Goal: Information Seeking & Learning: Learn about a topic

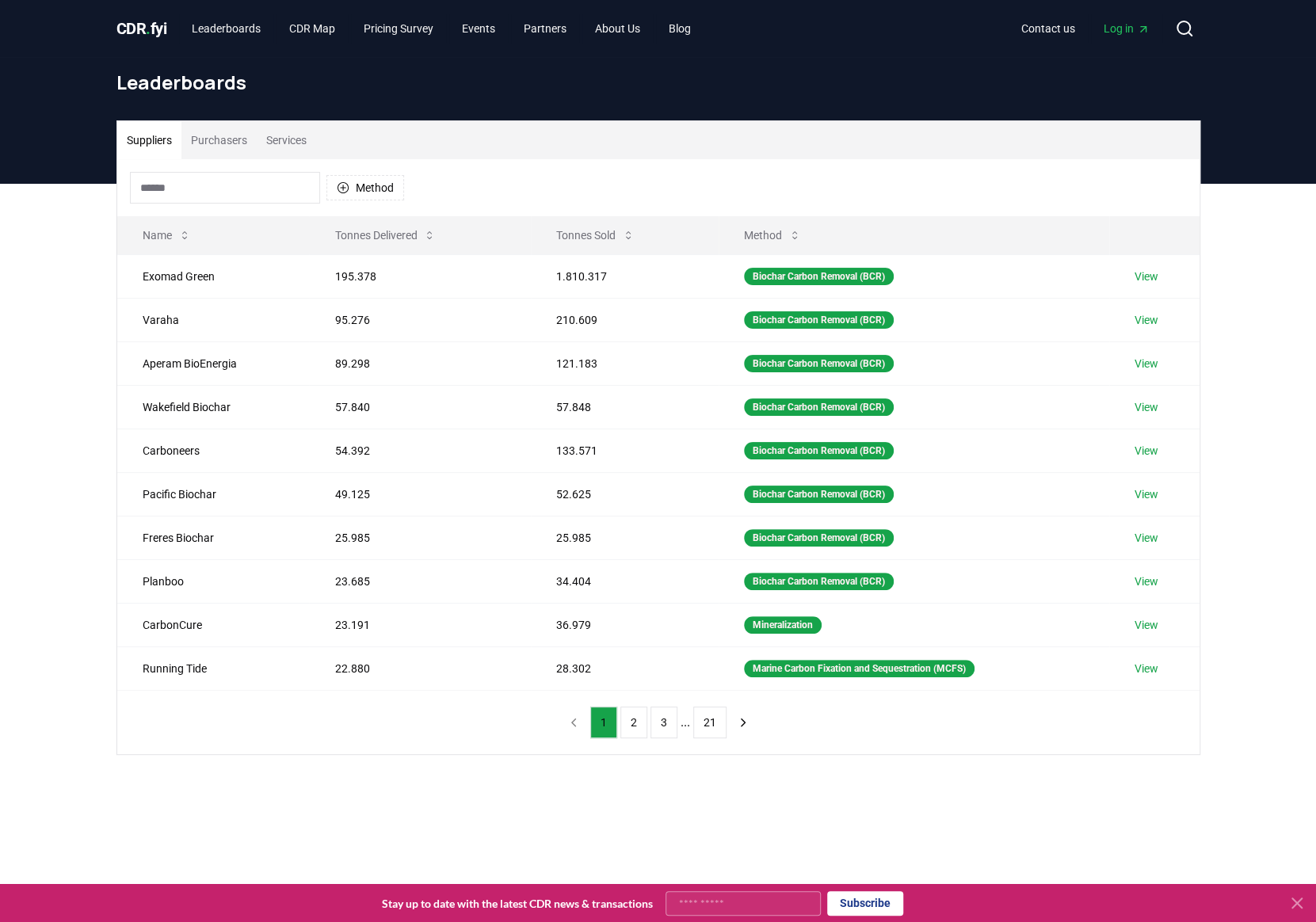
click at [207, 148] on button "Purchasers" at bounding box center [219, 140] width 75 height 38
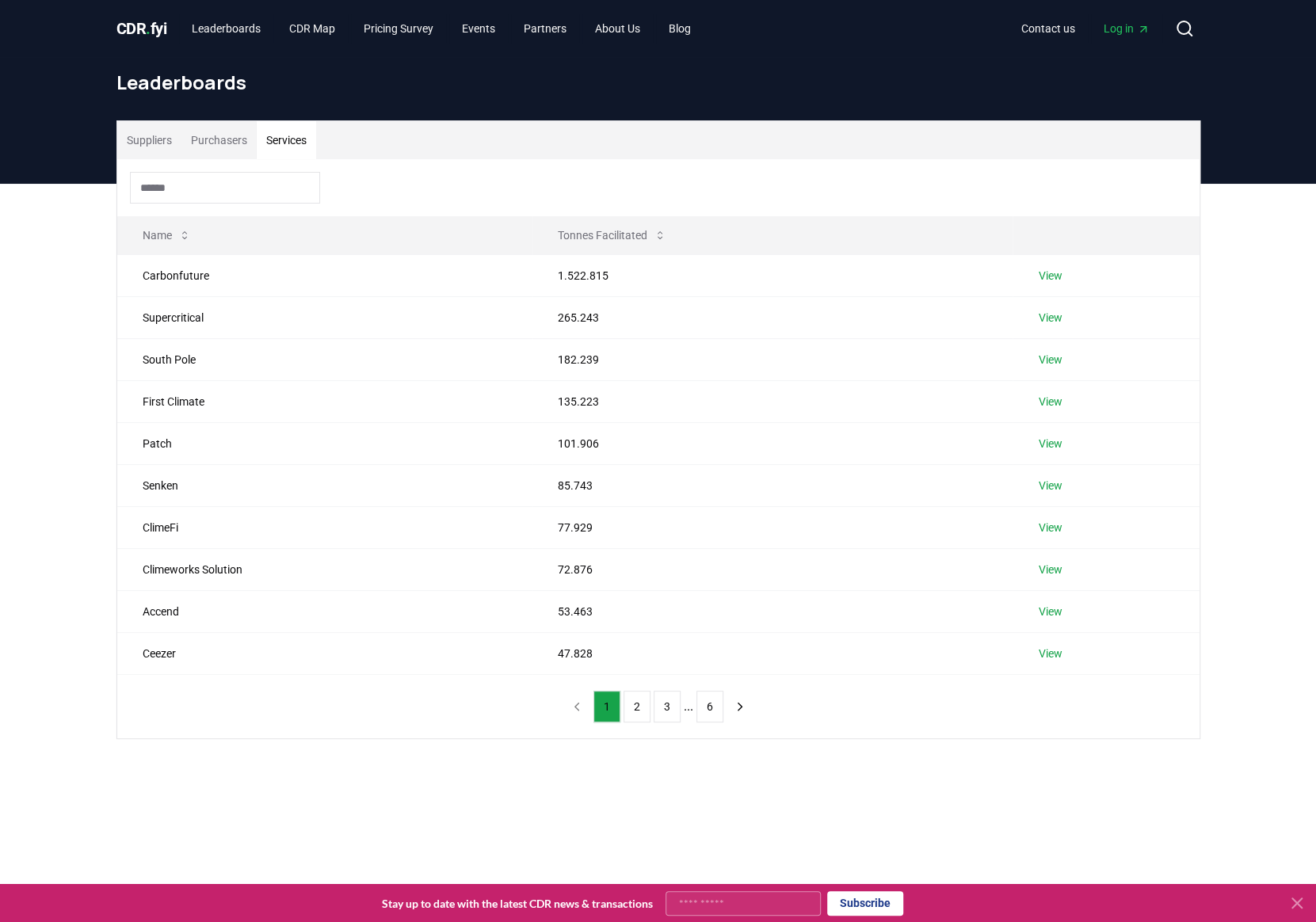
click at [316, 148] on button "Services" at bounding box center [286, 140] width 60 height 38
click at [236, 134] on button "Purchasers" at bounding box center [219, 140] width 75 height 38
click at [300, 148] on button "Services" at bounding box center [286, 140] width 60 height 38
click at [183, 140] on button "Purchasers" at bounding box center [219, 140] width 75 height 38
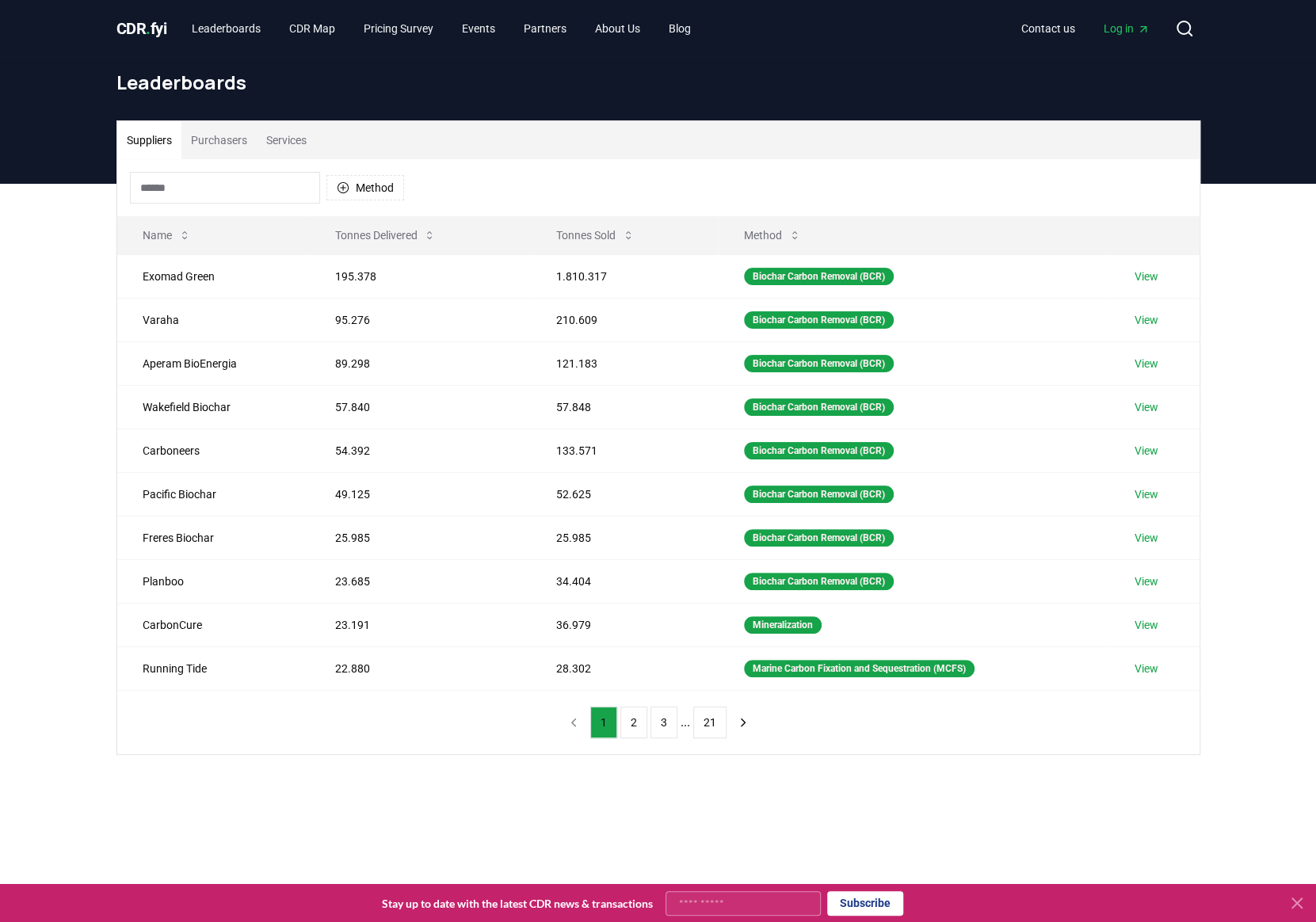
click at [168, 141] on button "Suppliers" at bounding box center [149, 140] width 64 height 38
click at [327, 272] on td "195.378" at bounding box center [419, 276] width 221 height 44
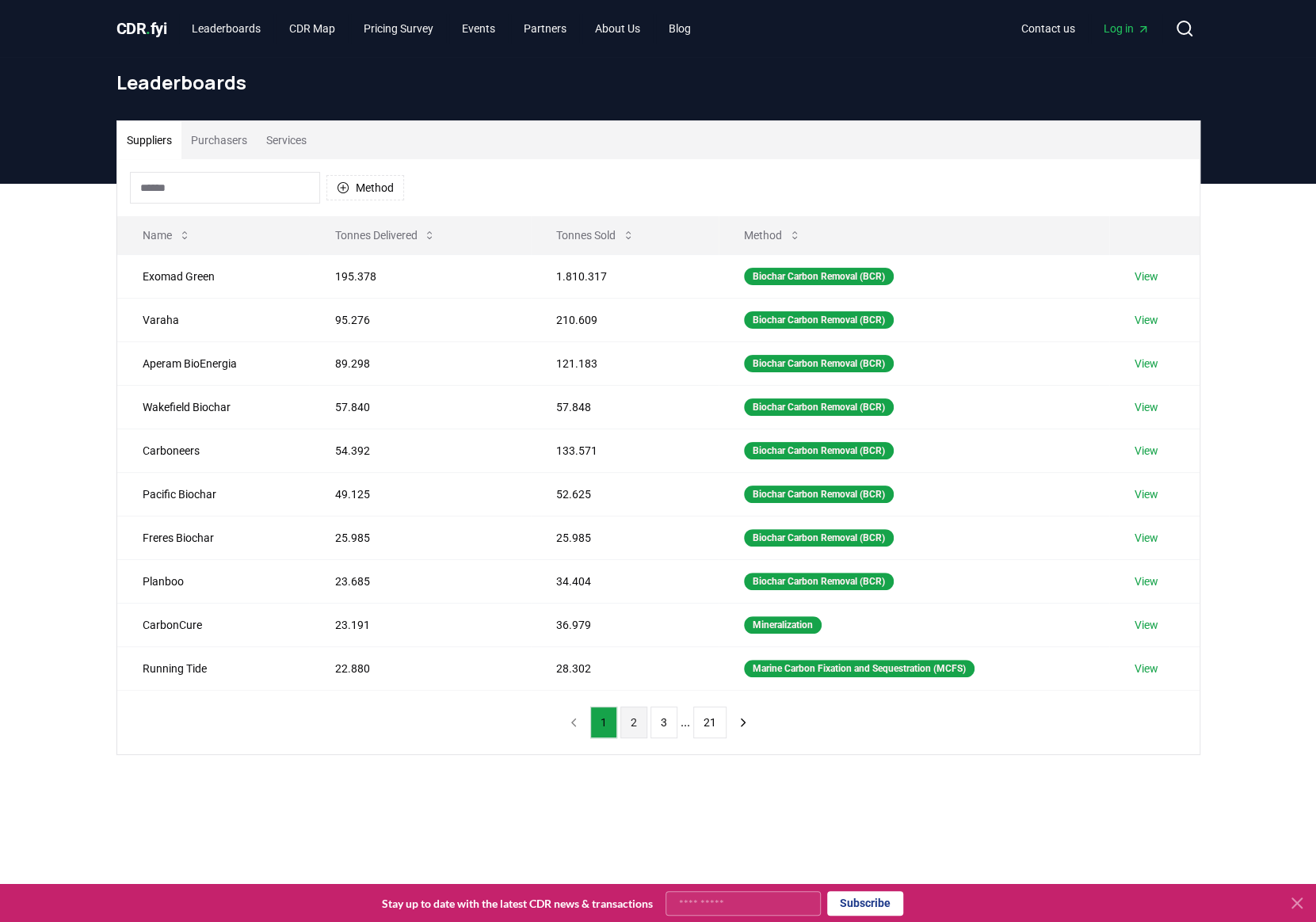
click at [638, 724] on button "2" at bounding box center [634, 723] width 27 height 32
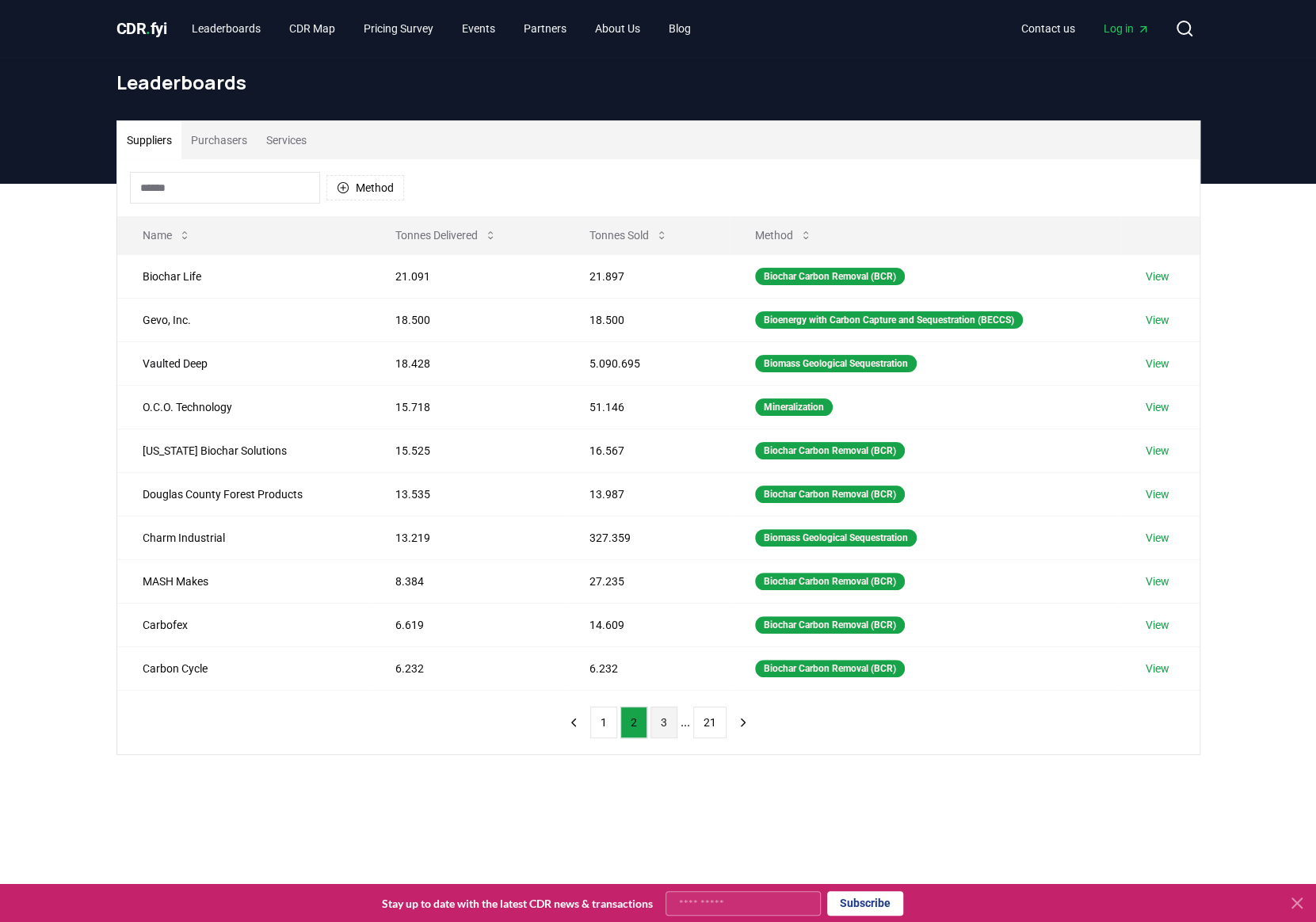
click at [662, 727] on button "3" at bounding box center [664, 723] width 27 height 32
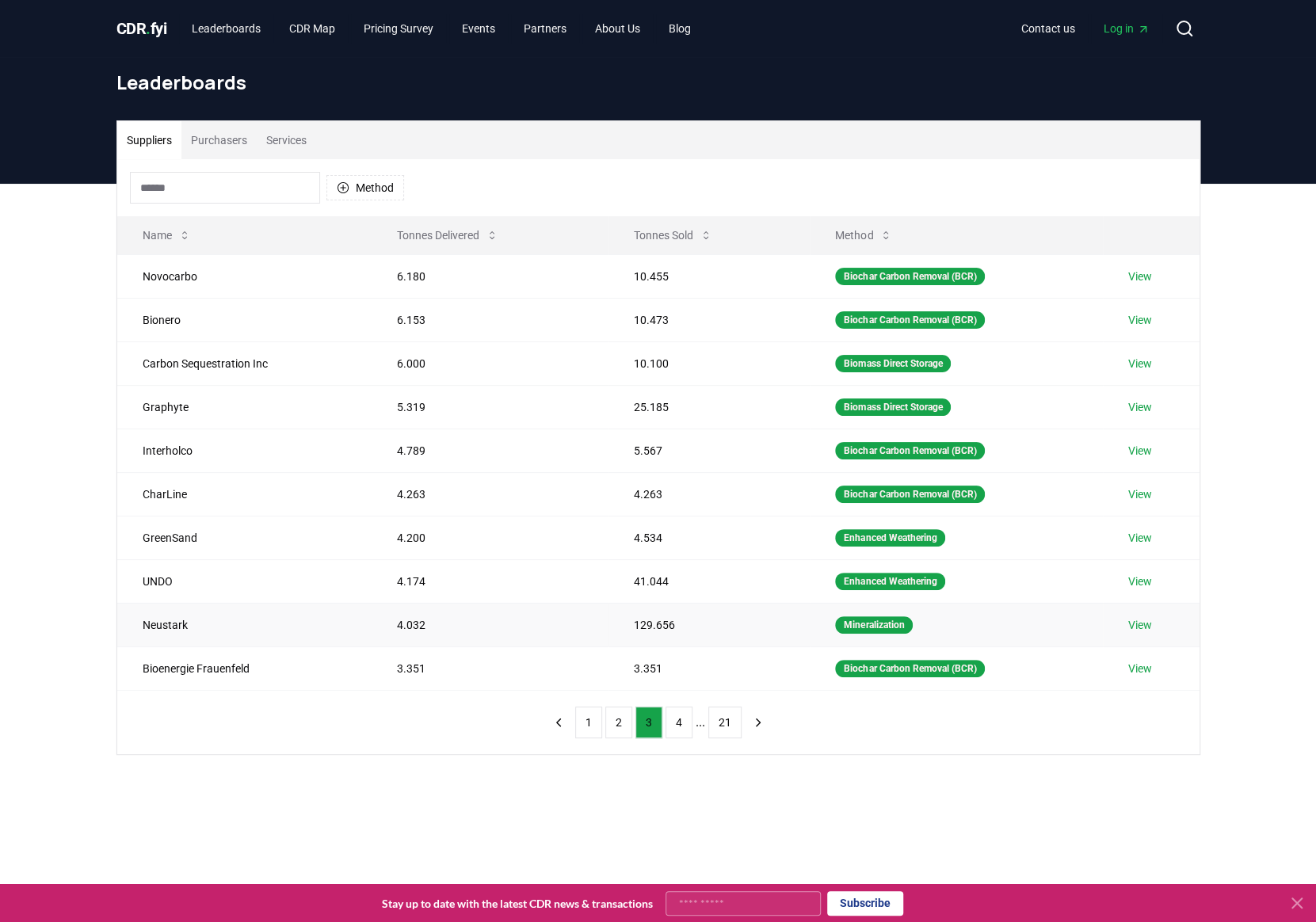
click at [193, 625] on td "Neustark" at bounding box center [244, 624] width 254 height 44
click at [682, 717] on button "4" at bounding box center [679, 723] width 27 height 32
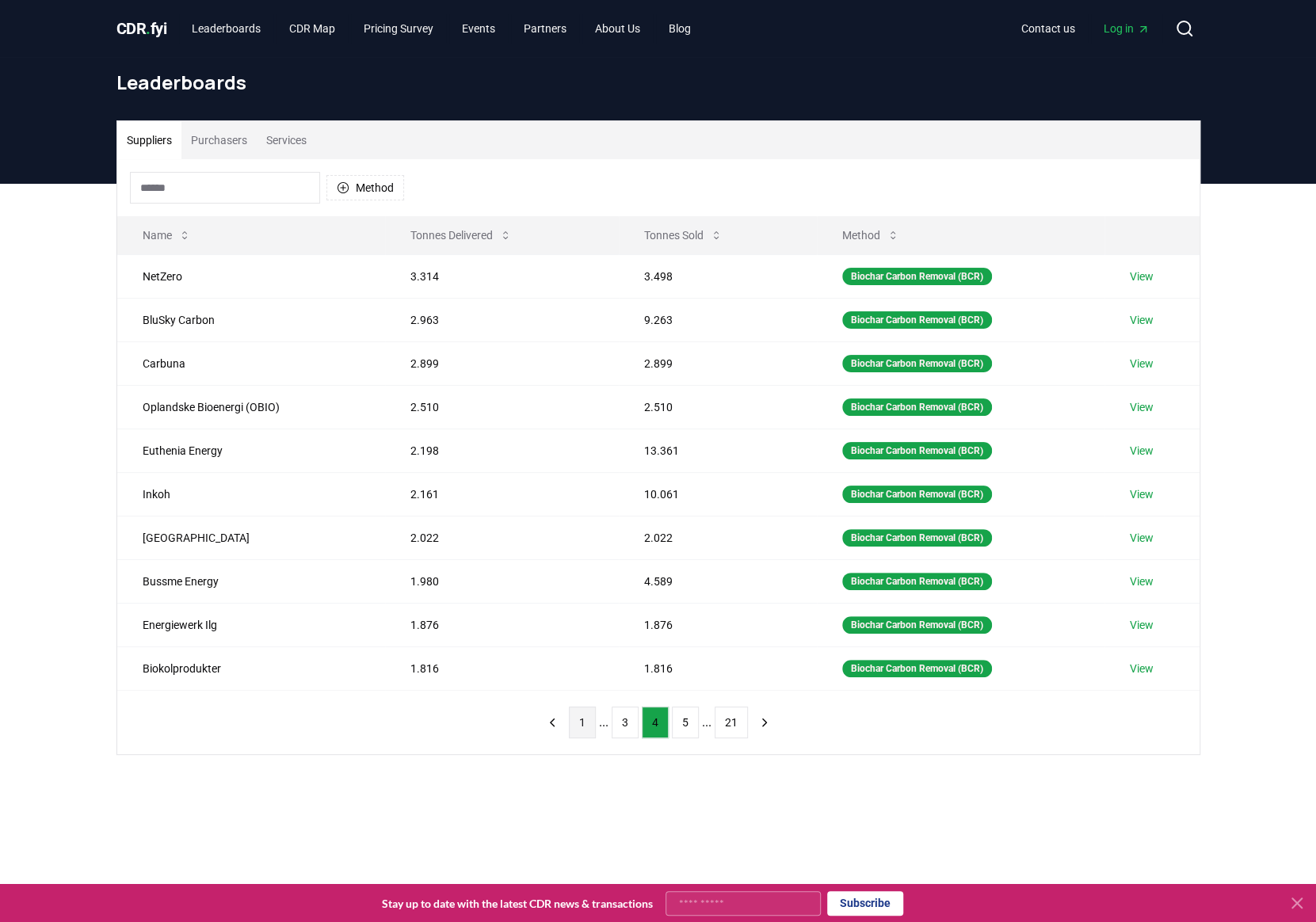
click at [578, 717] on button "1" at bounding box center [582, 723] width 27 height 32
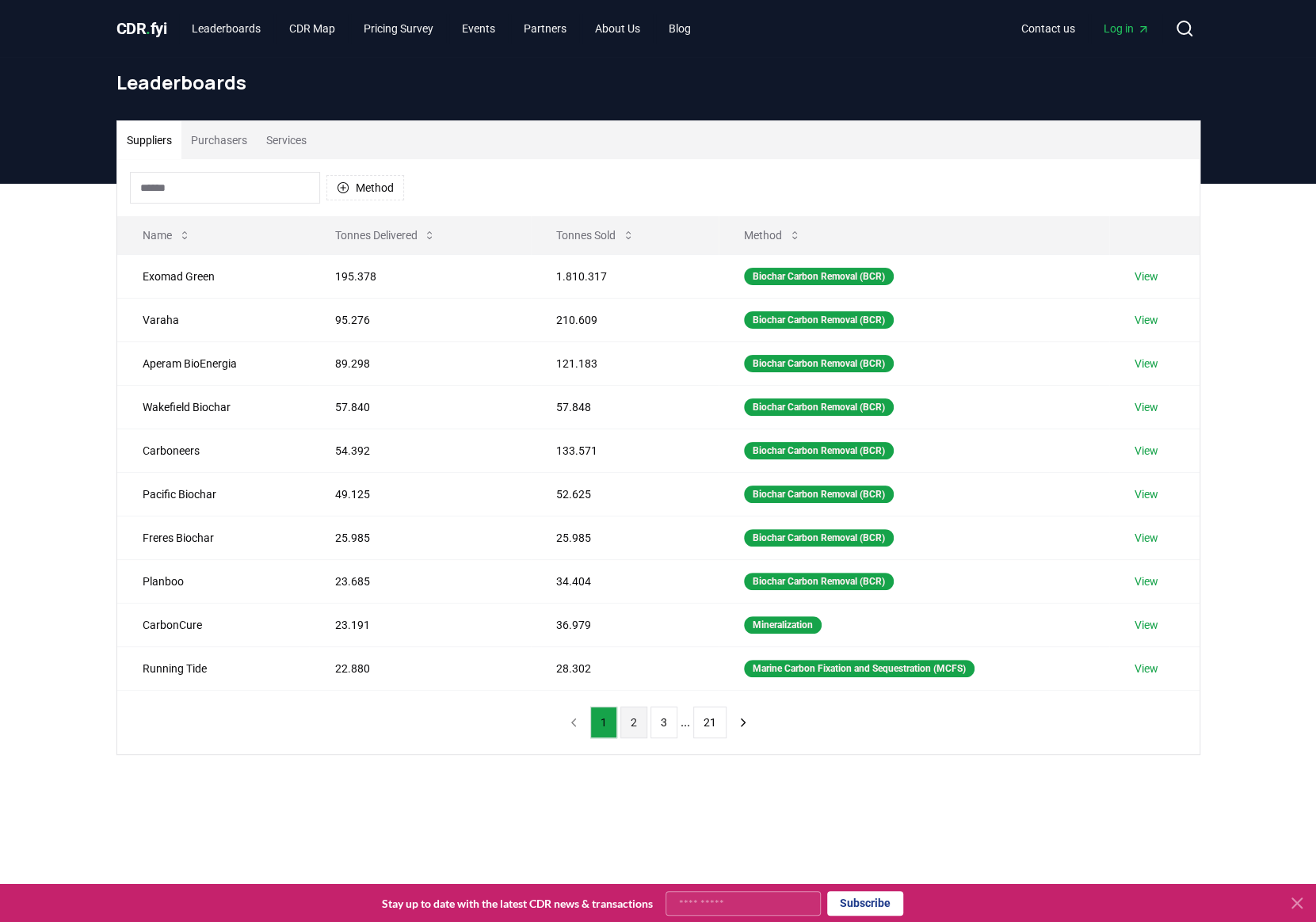
click at [629, 708] on button "2" at bounding box center [634, 723] width 27 height 32
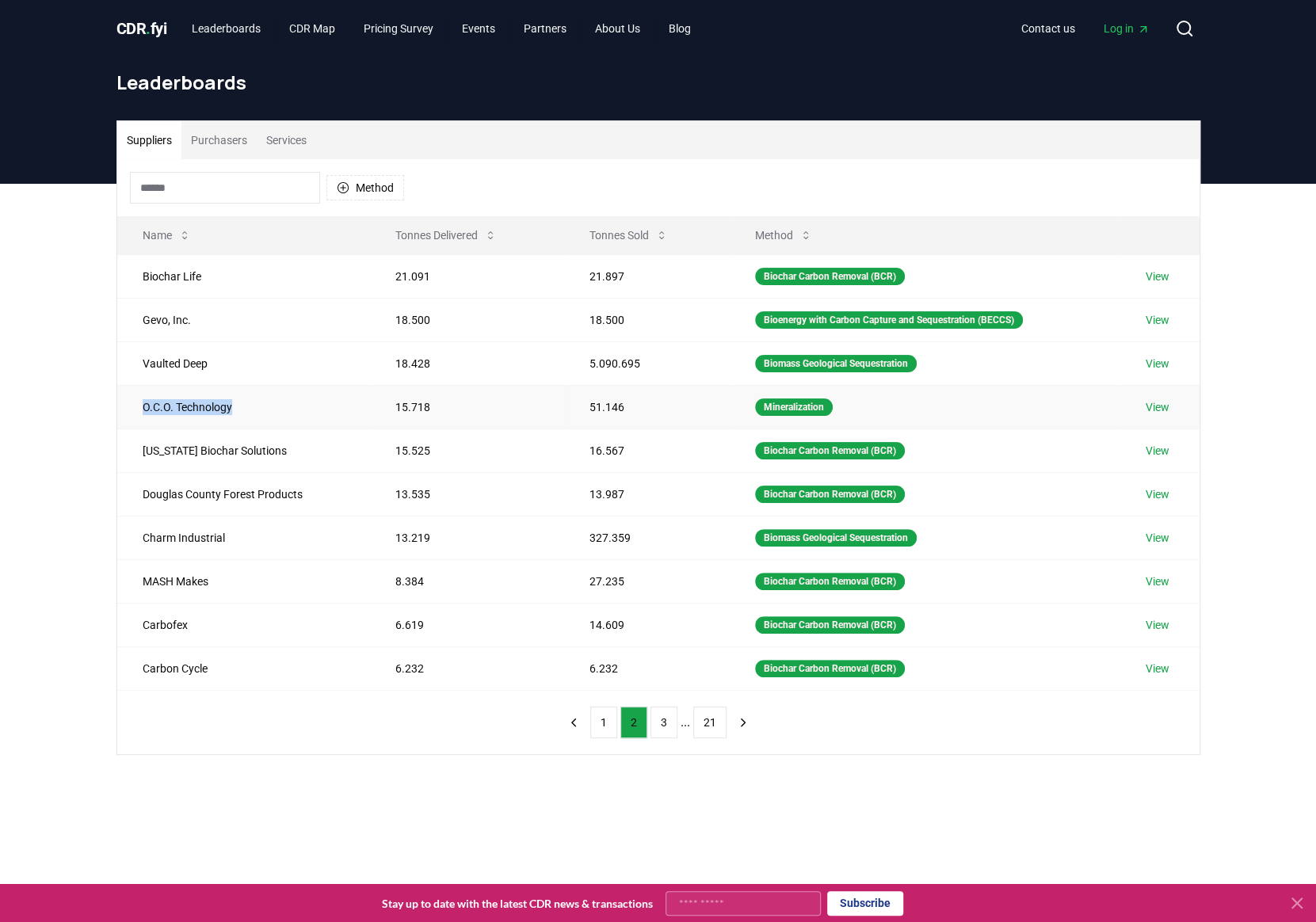
drag, startPoint x: 250, startPoint y: 401, endPoint x: 135, endPoint y: 403, distance: 115.0
click at [135, 403] on td "O.C.O. Technology" at bounding box center [243, 406] width 252 height 44
click at [661, 713] on button "3" at bounding box center [664, 723] width 27 height 32
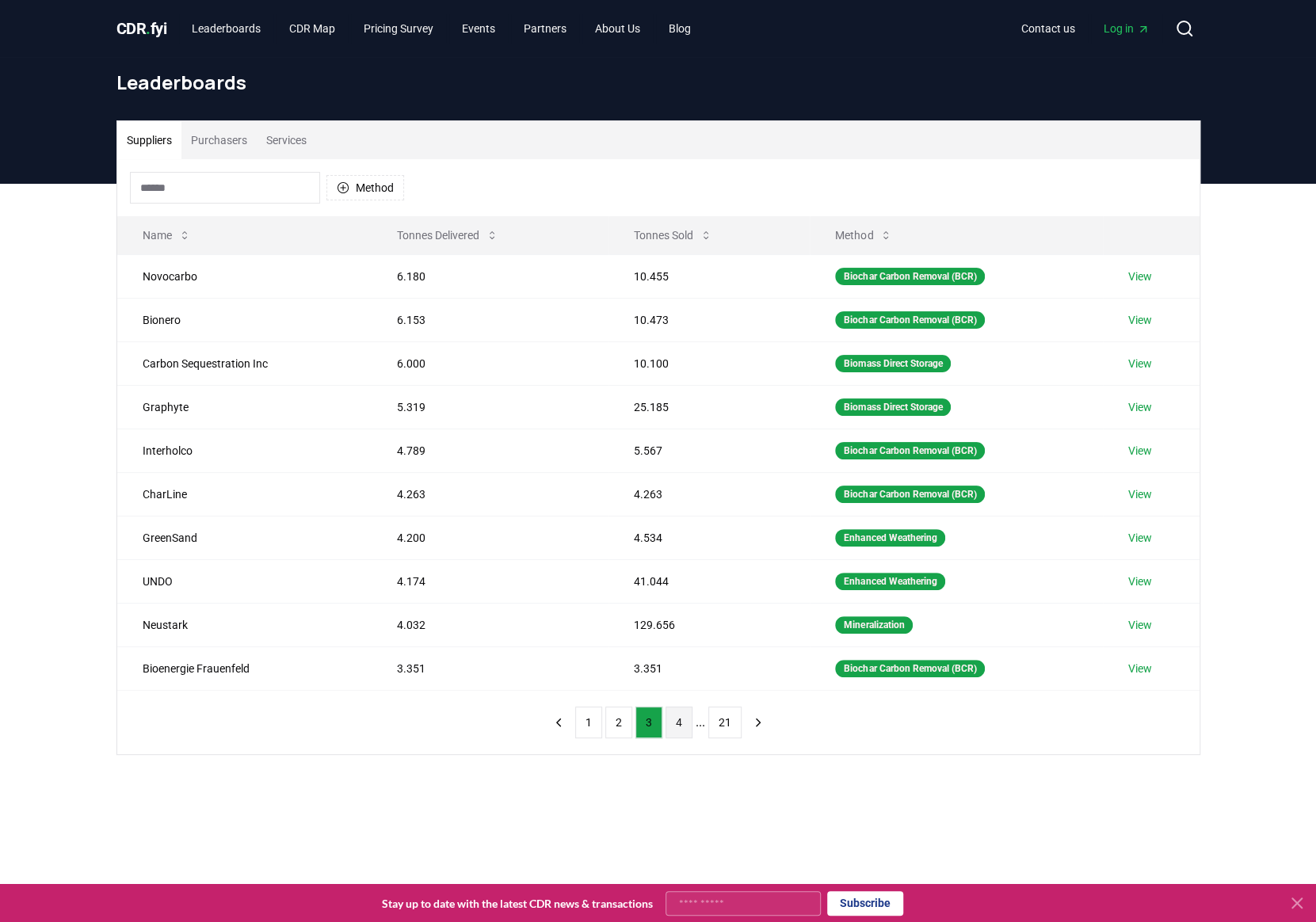
click at [678, 721] on button "4" at bounding box center [679, 723] width 27 height 32
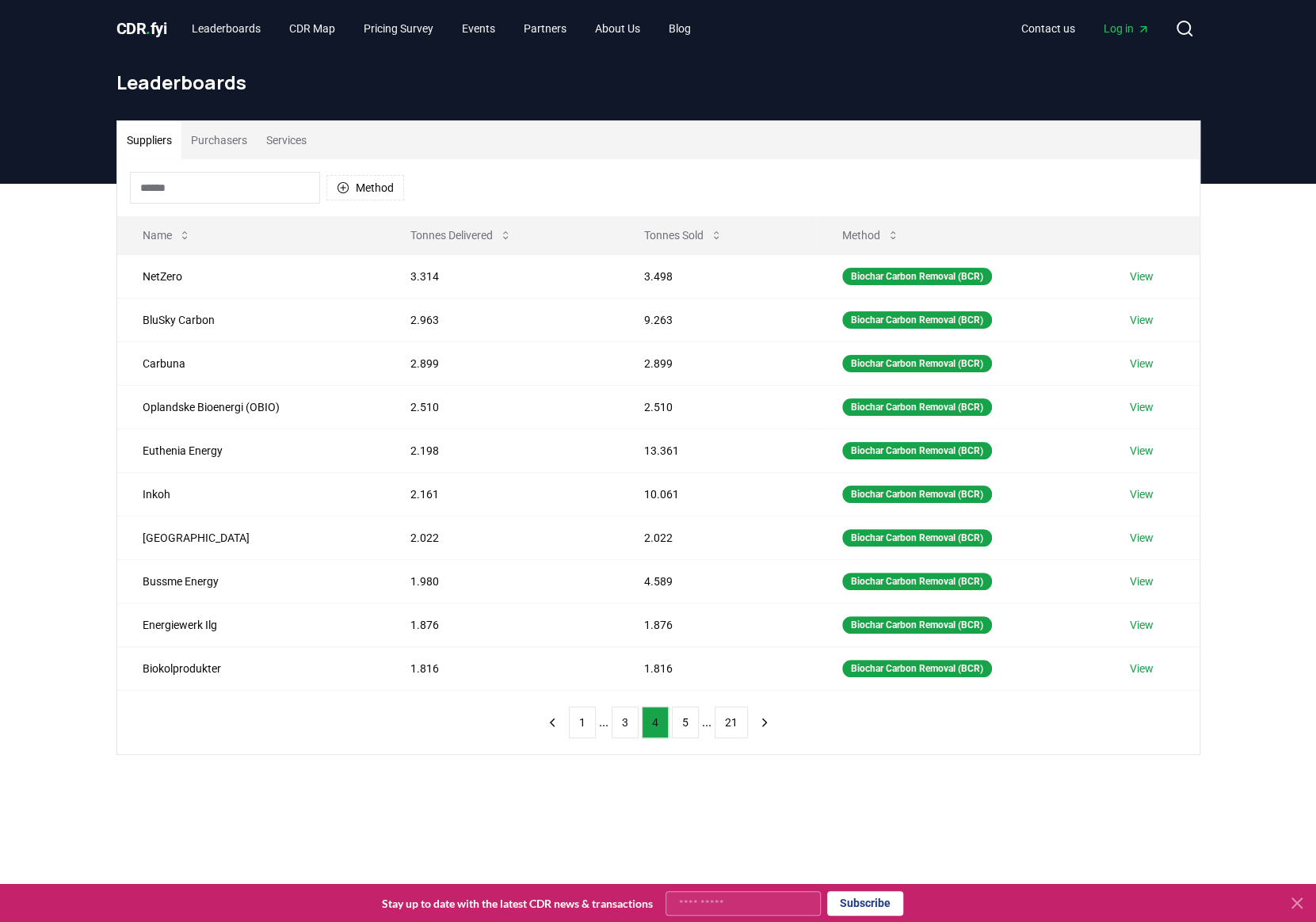
click at [678, 721] on button "5" at bounding box center [685, 723] width 27 height 32
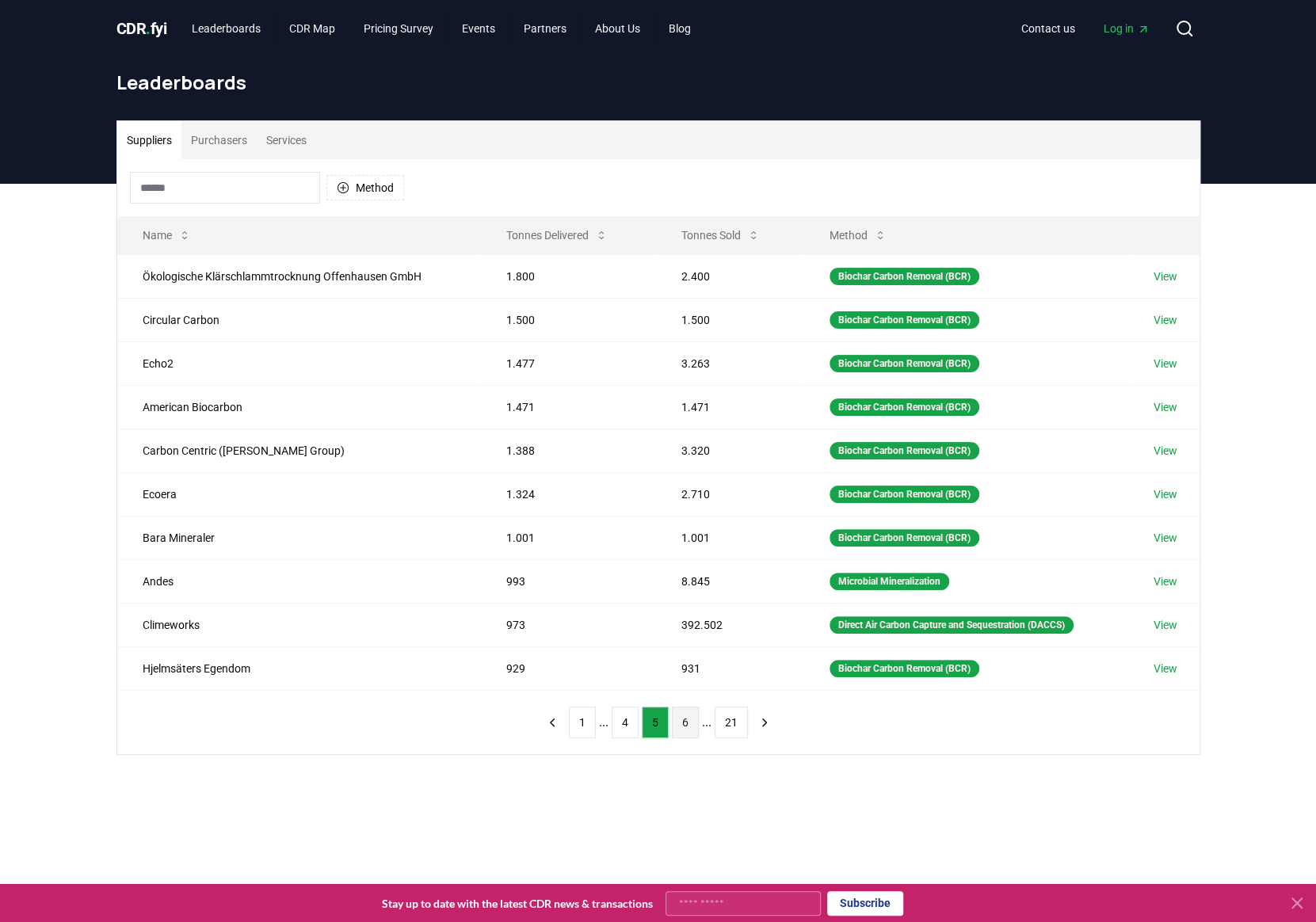
click at [692, 722] on button "6" at bounding box center [685, 723] width 27 height 32
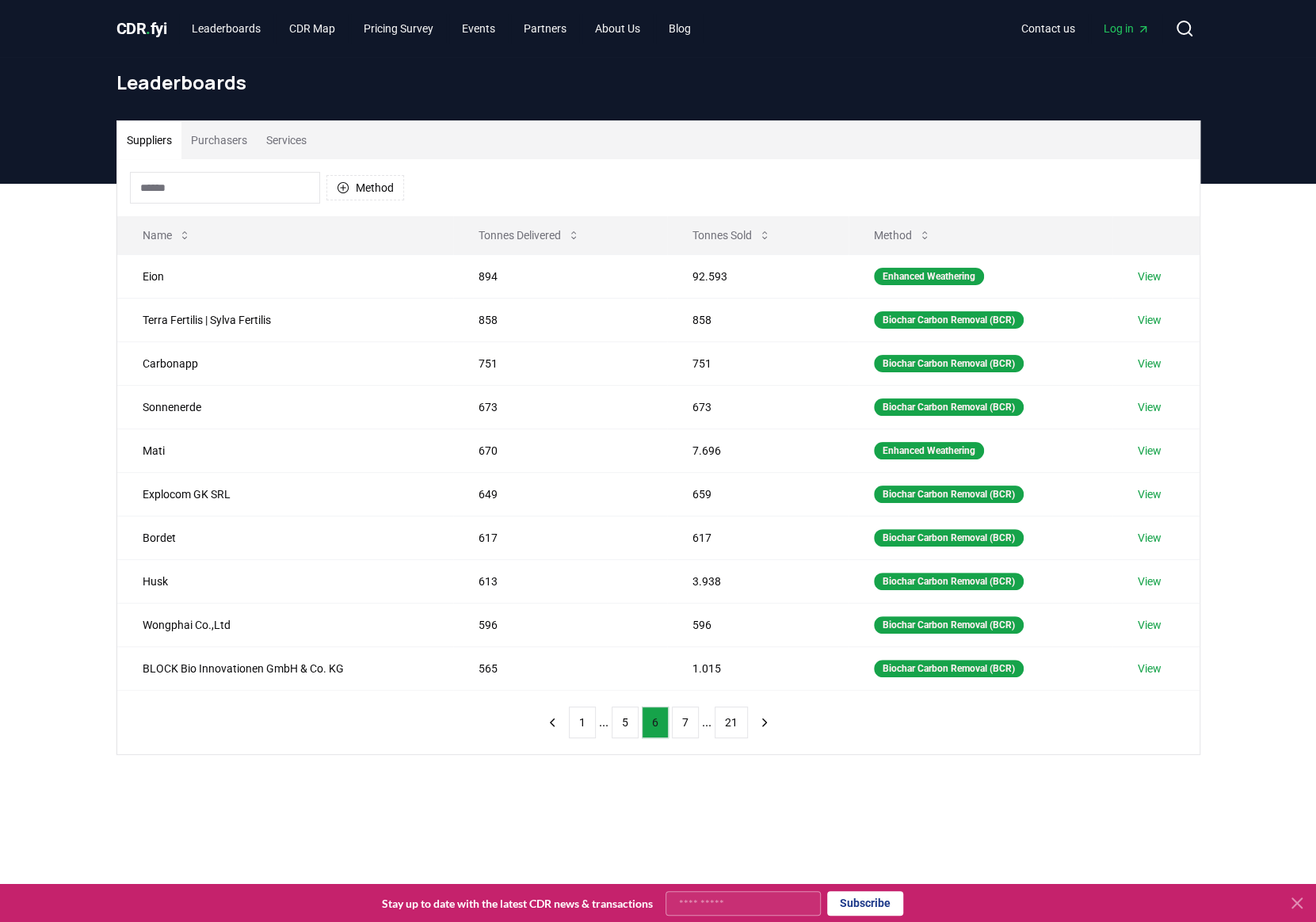
click at [692, 722] on button "7" at bounding box center [685, 723] width 27 height 32
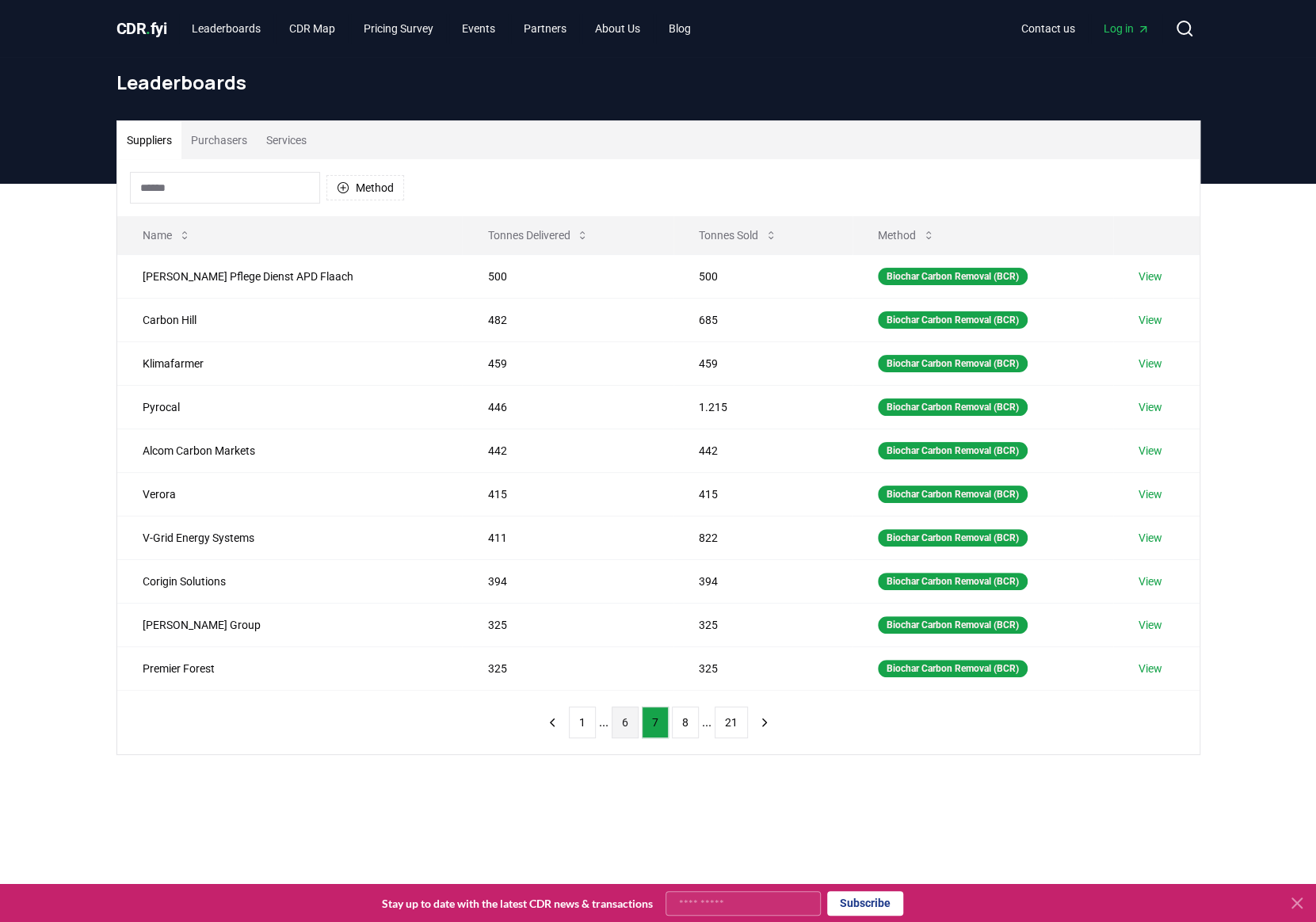
click at [692, 722] on button "8" at bounding box center [685, 723] width 27 height 32
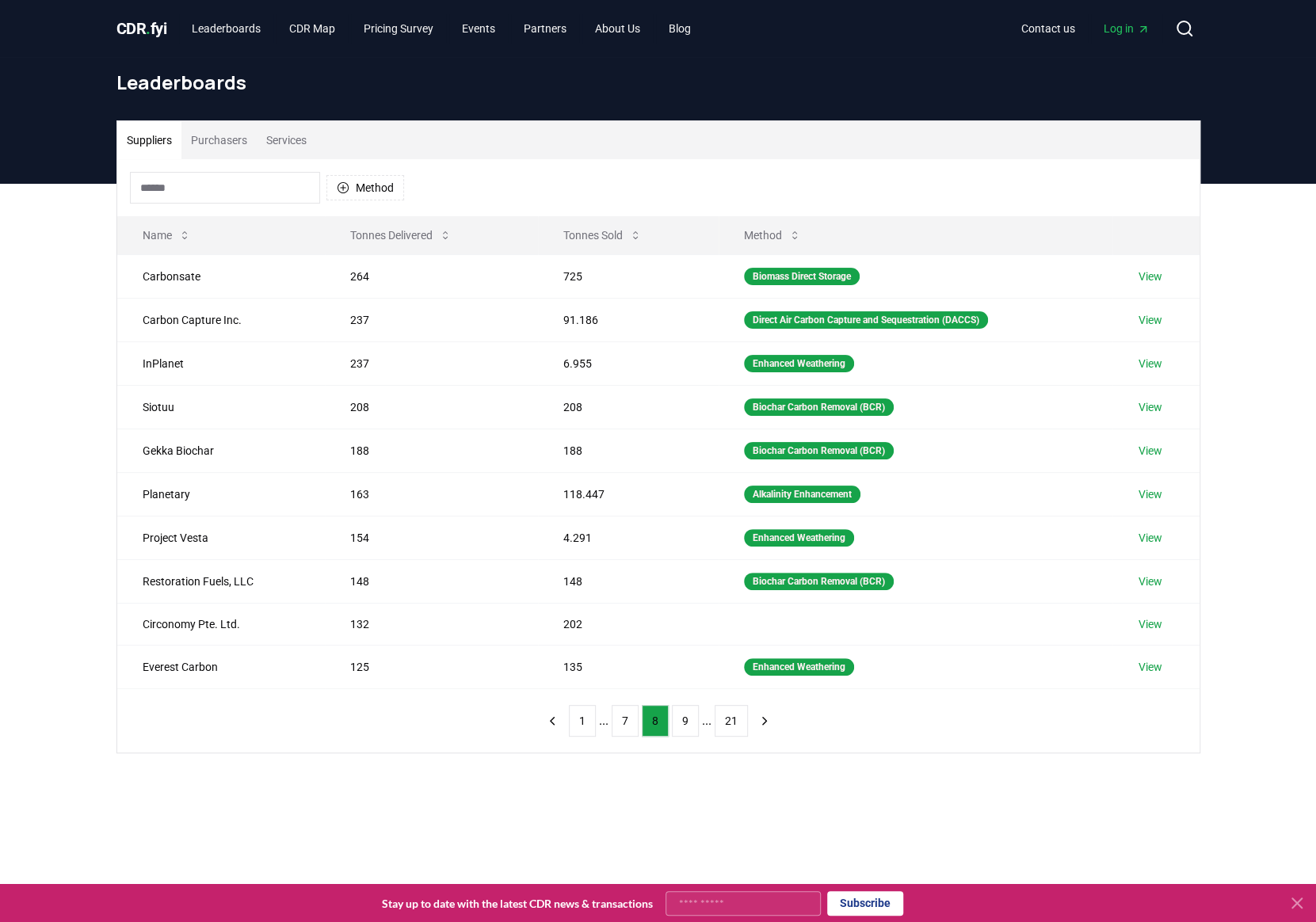
click at [692, 722] on button "9" at bounding box center [685, 721] width 27 height 32
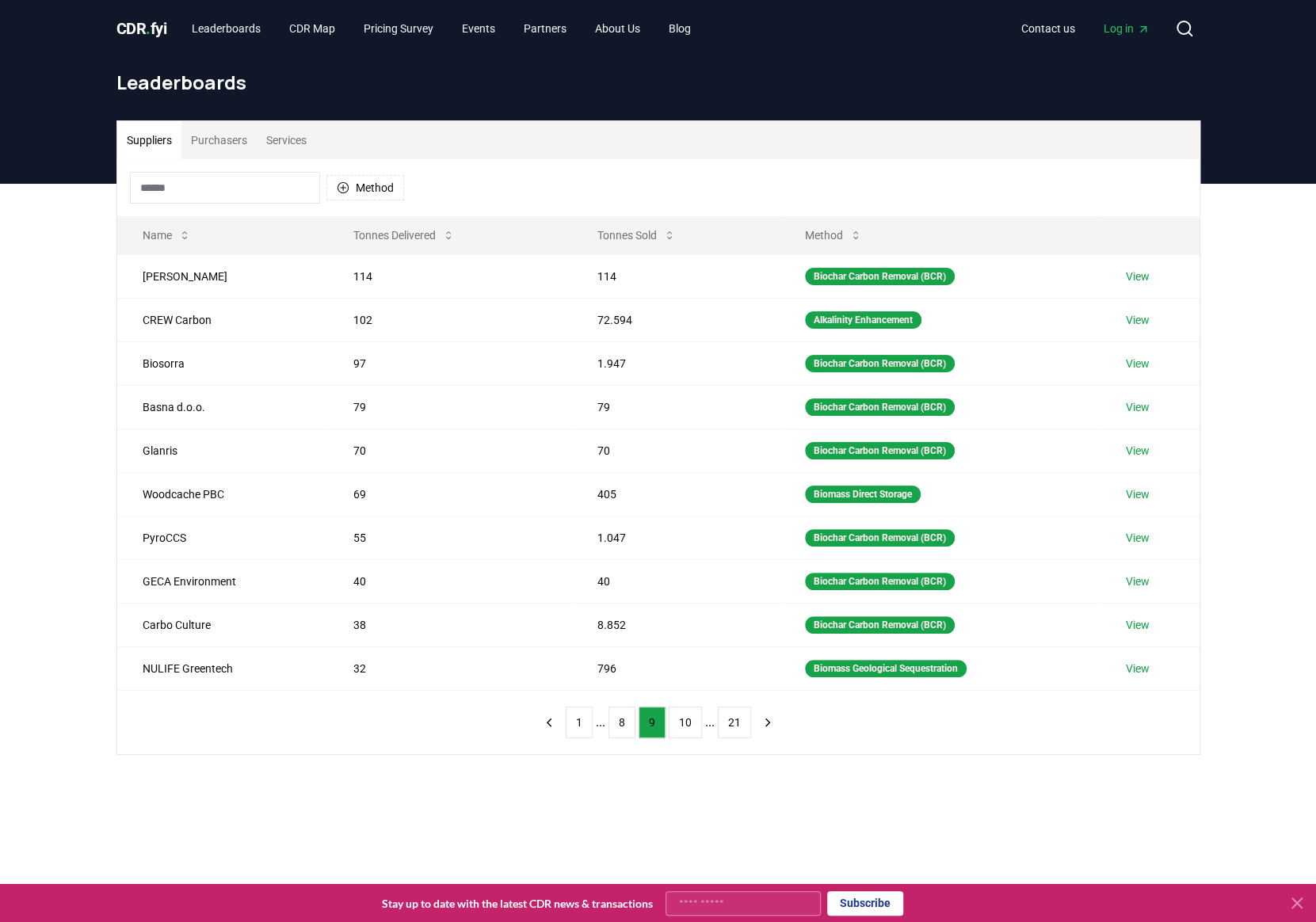
click at [692, 722] on button "10" at bounding box center [685, 723] width 34 height 32
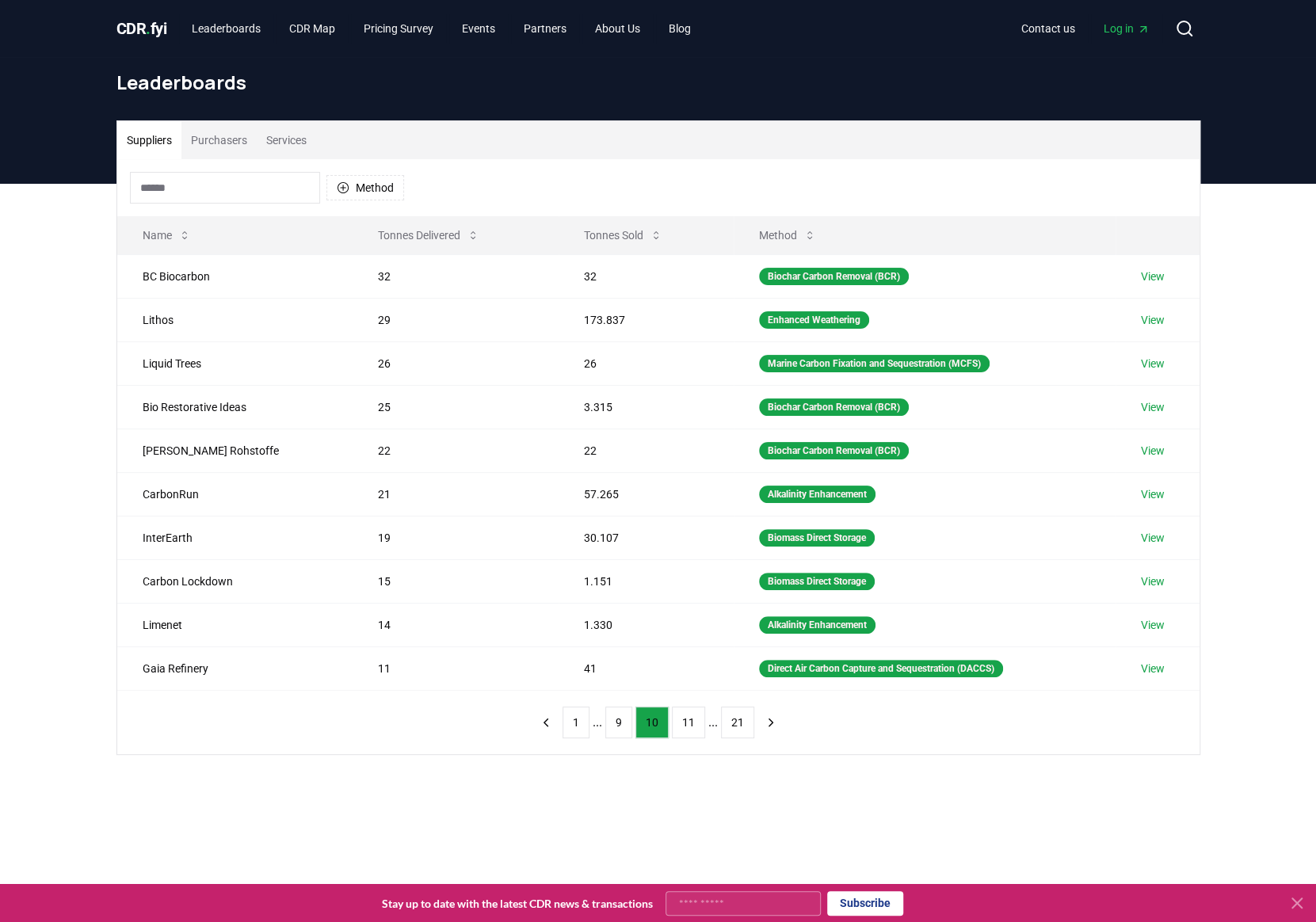
click at [692, 722] on button "11" at bounding box center [688, 723] width 34 height 32
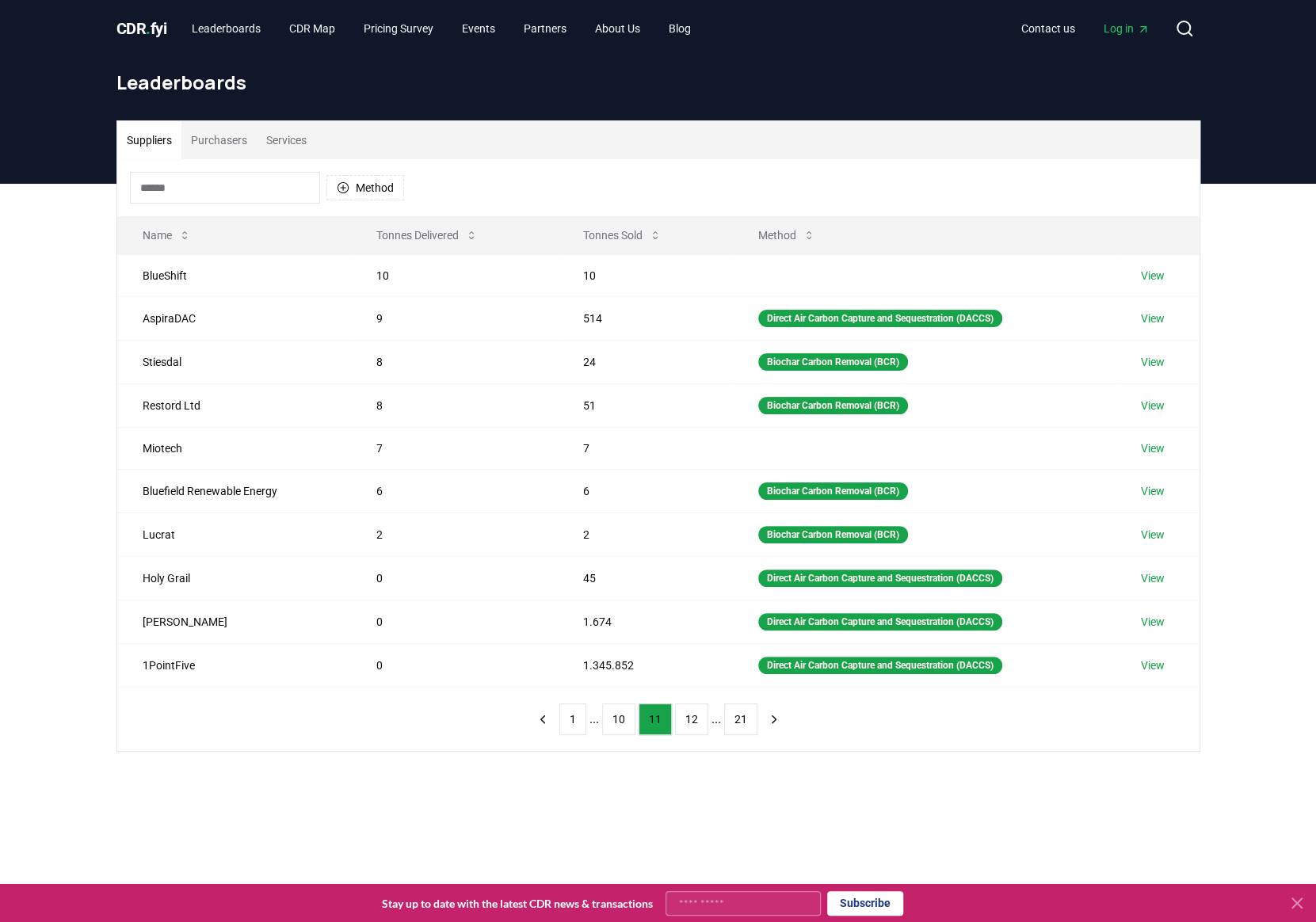
click at [692, 722] on button "12" at bounding box center [692, 719] width 34 height 32
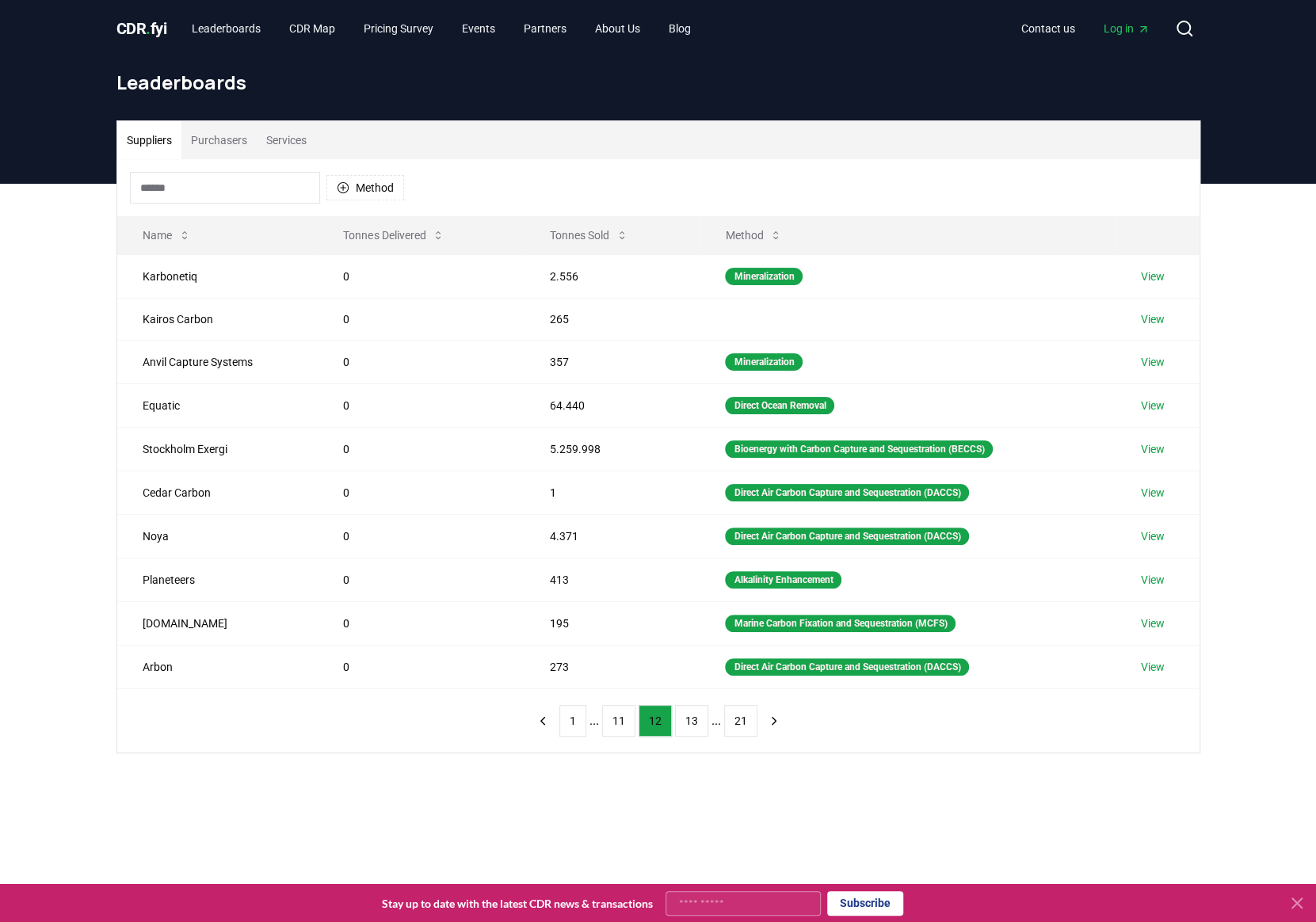
click at [692, 722] on button "13" at bounding box center [692, 721] width 34 height 32
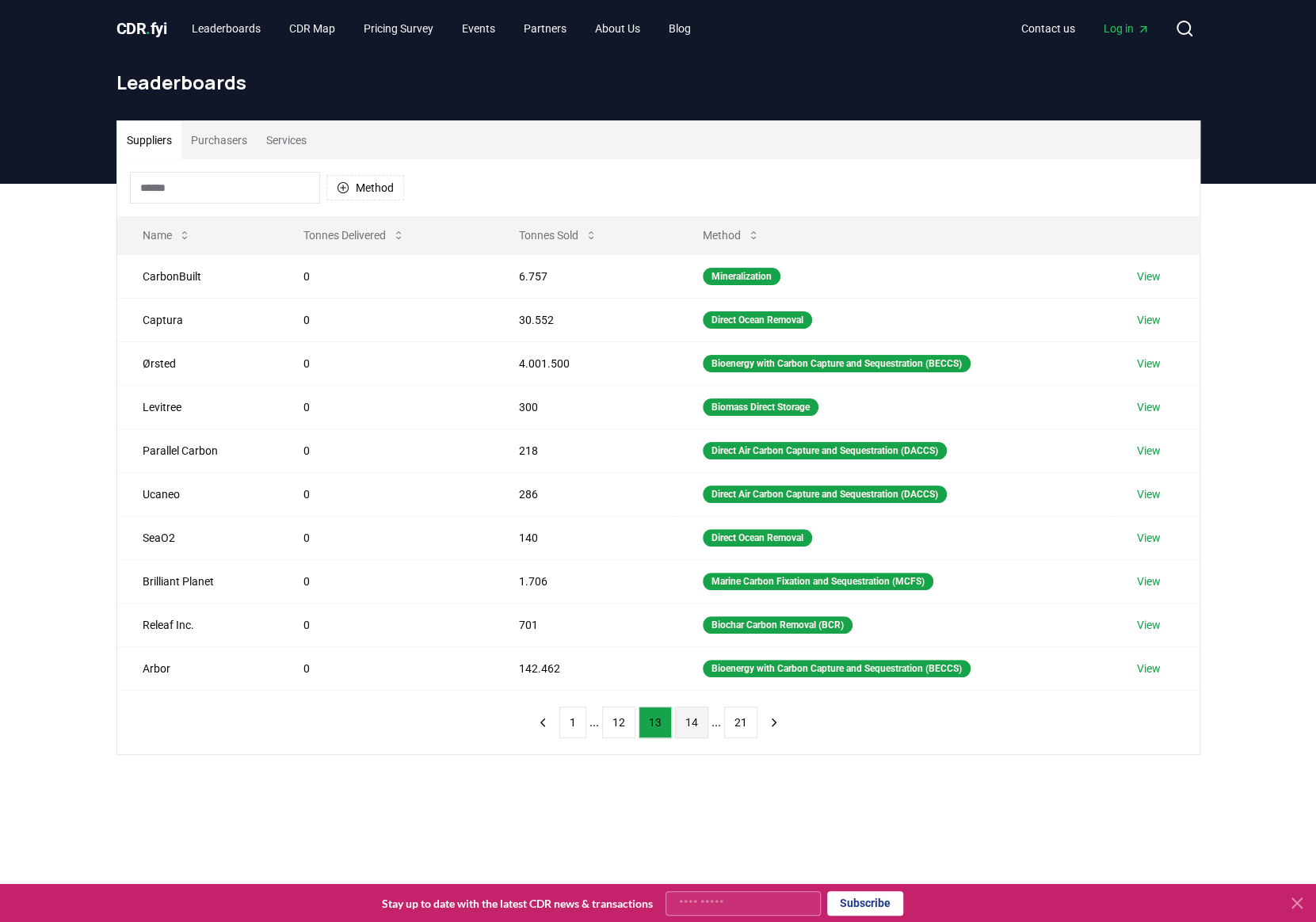
click at [684, 715] on button "14" at bounding box center [692, 723] width 34 height 32
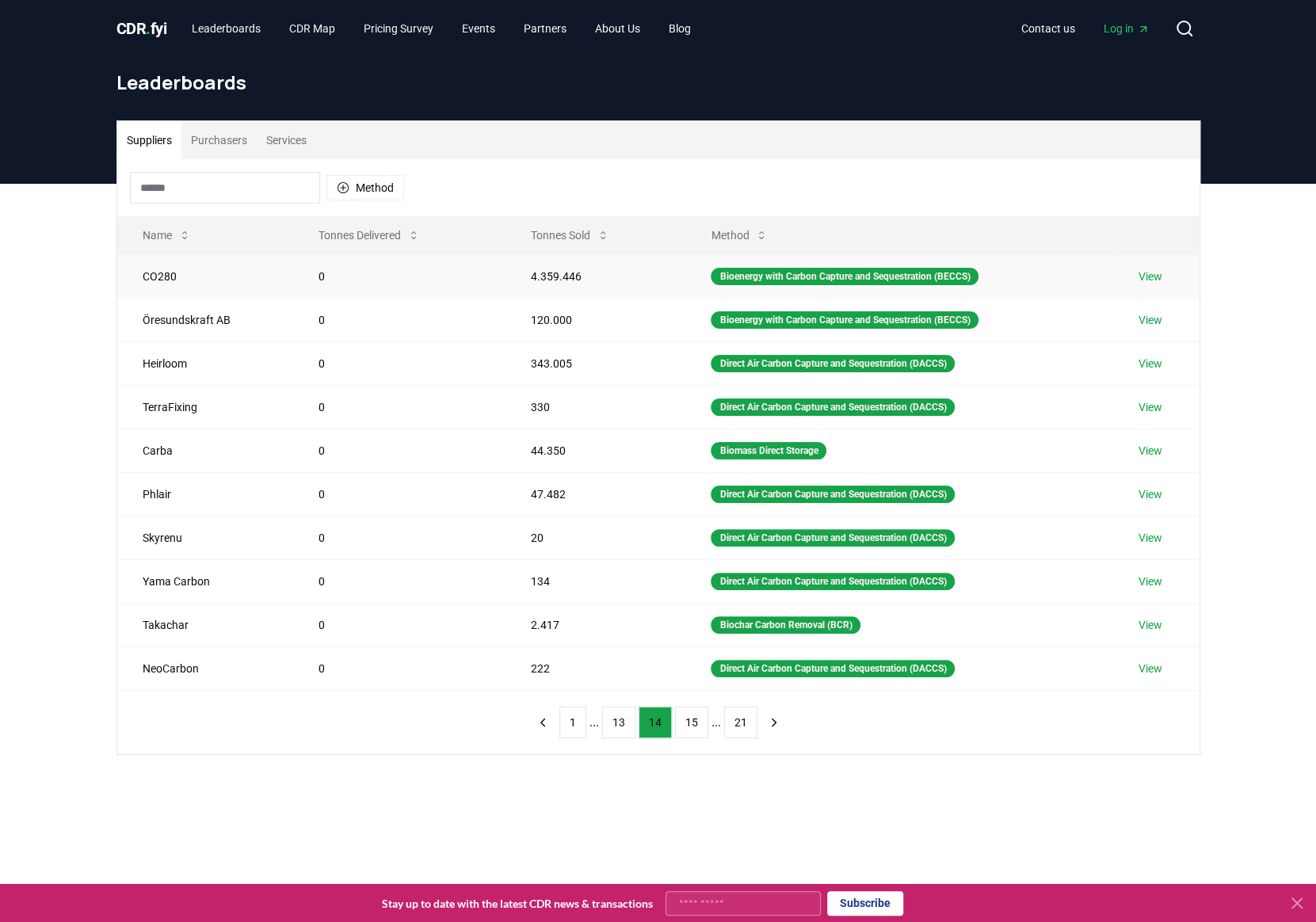
click at [142, 268] on td "CO280" at bounding box center [204, 276] width 176 height 44
